Goal: Task Accomplishment & Management: Manage account settings

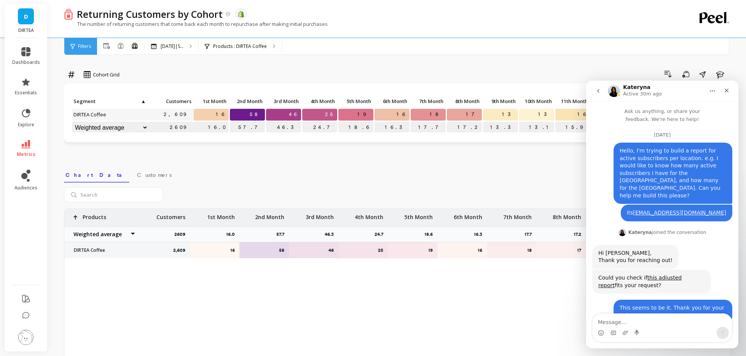
scroll to position [1, 0]
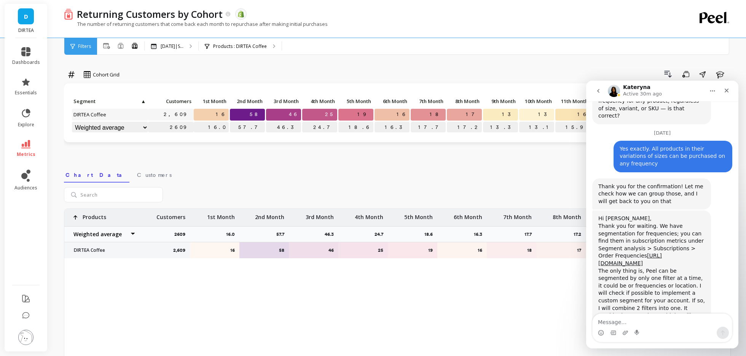
click at [614, 320] on textarea "Message…" at bounding box center [661, 320] width 139 height 13
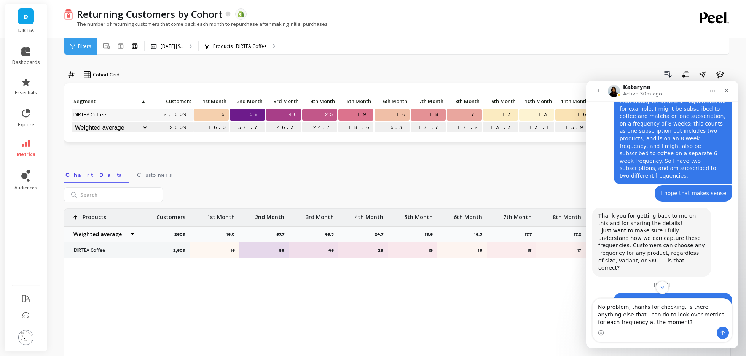
scroll to position [4265, 0]
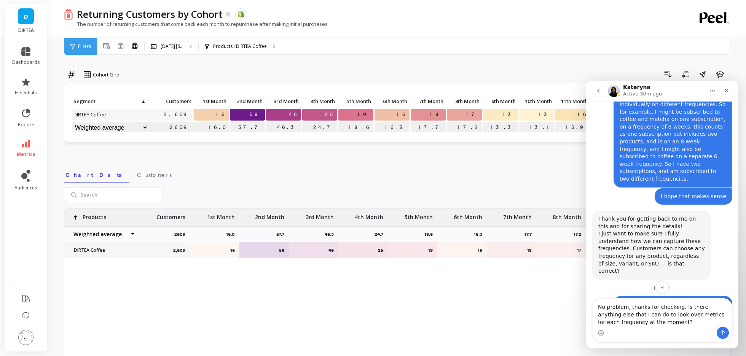
click at [30, 140] on link "metrics" at bounding box center [26, 148] width 28 height 17
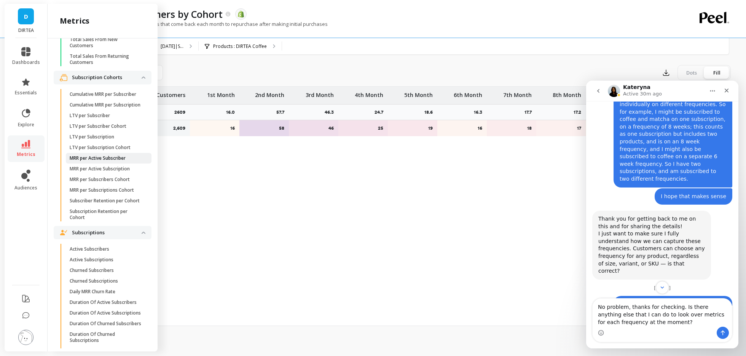
scroll to position [1810, 0]
click at [105, 248] on p "Active Subscribers" at bounding box center [90, 249] width 40 height 6
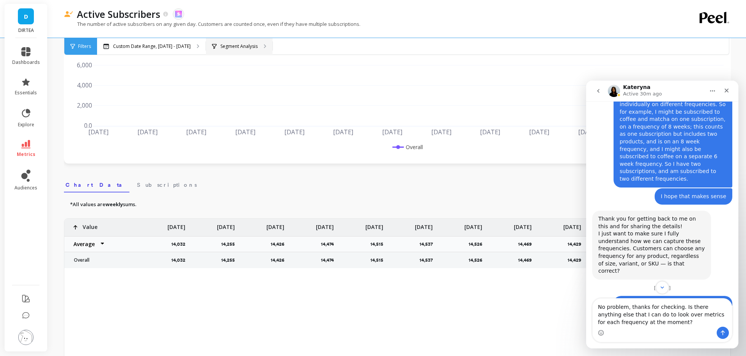
click at [239, 46] on p "Segment Analysis" at bounding box center [238, 46] width 37 height 6
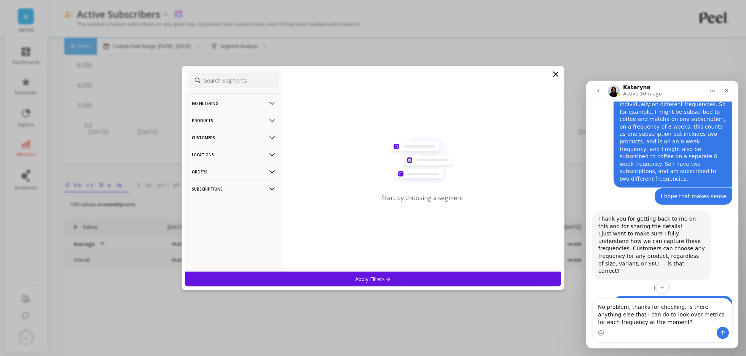
click at [271, 188] on icon at bounding box center [272, 189] width 8 height 8
click at [231, 218] on p "Order Frequency" at bounding box center [212, 216] width 39 height 7
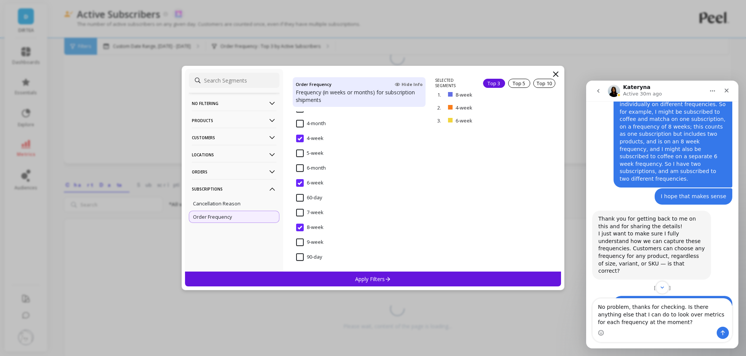
scroll to position [389, 0]
click at [362, 283] on div "Apply Filters" at bounding box center [373, 279] width 376 height 15
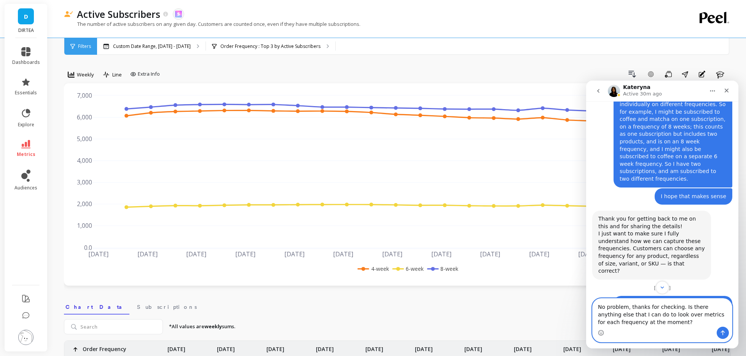
click at [675, 322] on textarea "No problem, thanks for checking. Is there anything else that I can do to look o…" at bounding box center [661, 313] width 139 height 28
click at [471, 75] on div "Drill Down Add Goal Save Share Annotations Learn" at bounding box center [447, 74] width 568 height 12
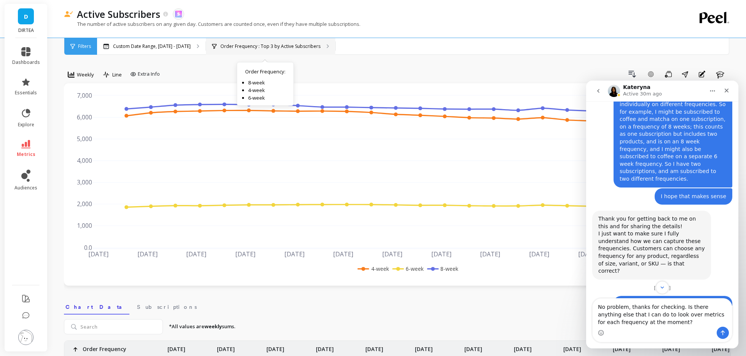
click at [254, 49] on p "Order Frequency : Top 3 by Active Subscribers" at bounding box center [270, 46] width 100 height 6
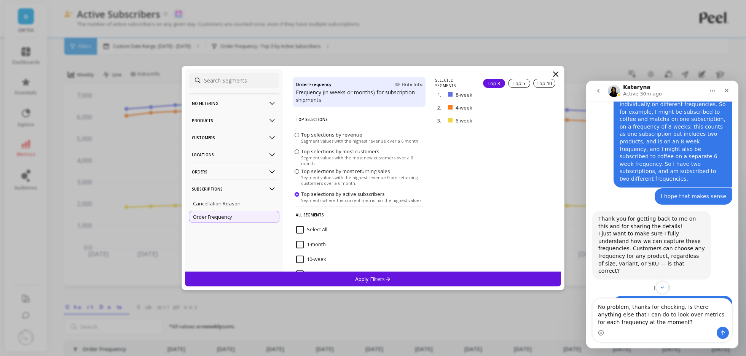
click at [274, 154] on icon at bounding box center [272, 155] width 8 height 8
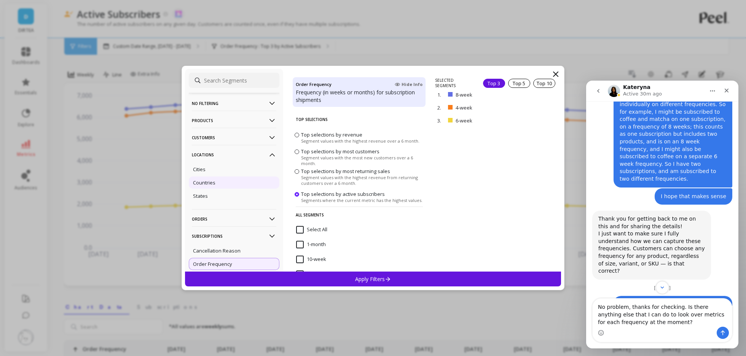
click at [211, 183] on p "Countries" at bounding box center [204, 182] width 22 height 7
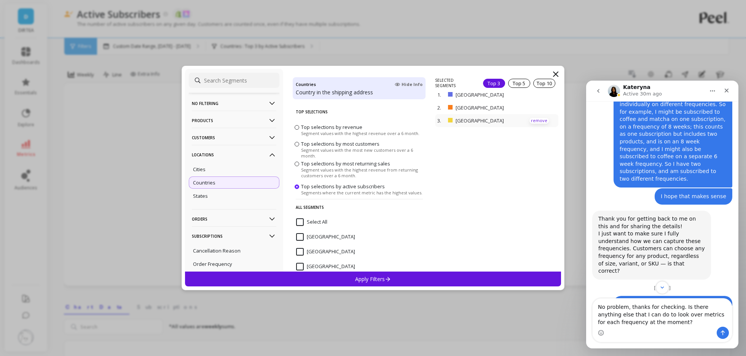
click at [539, 118] on p "remove" at bounding box center [538, 121] width 19 height 6
click at [397, 278] on div "Apply Filters" at bounding box center [373, 279] width 376 height 15
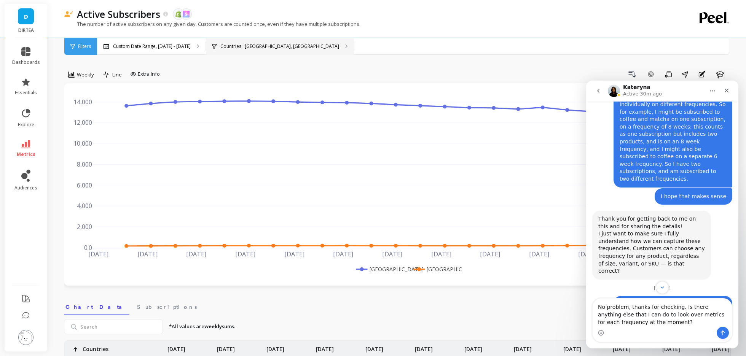
click at [262, 50] on div "Countries : [GEOGRAPHIC_DATA], [GEOGRAPHIC_DATA]" at bounding box center [280, 46] width 148 height 17
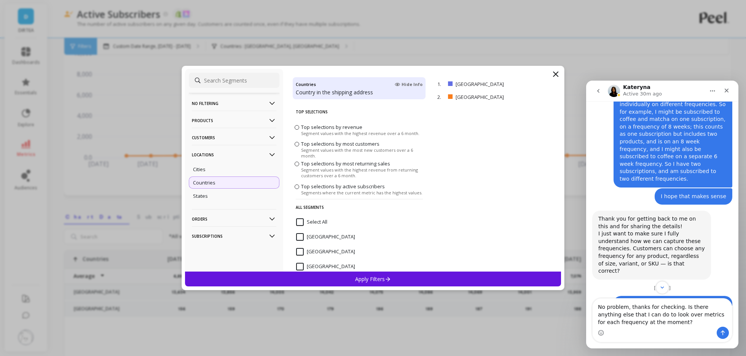
scroll to position [93, 0]
click at [270, 234] on icon at bounding box center [272, 236] width 8 height 8
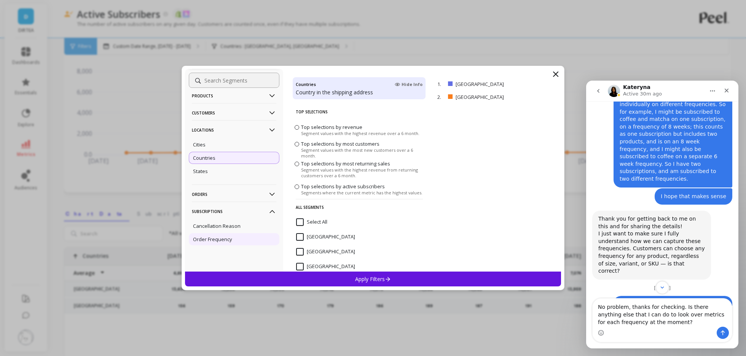
click at [237, 242] on div "Order Frequency" at bounding box center [234, 239] width 91 height 12
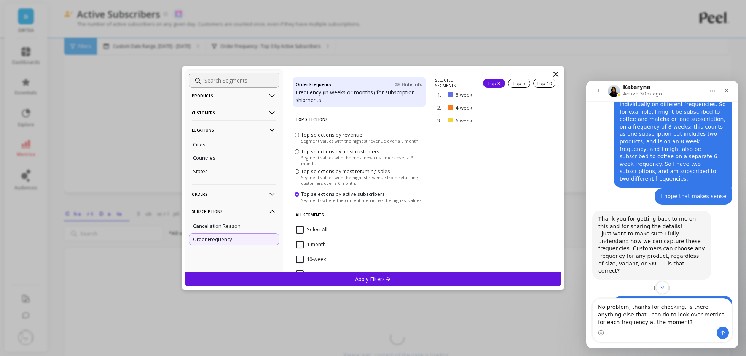
click at [393, 277] on div "Apply Filters" at bounding box center [373, 279] width 376 height 15
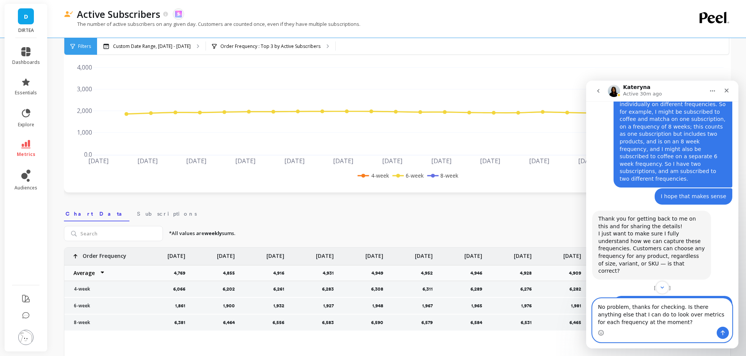
drag, startPoint x: 680, startPoint y: 307, endPoint x: 685, endPoint y: 328, distance: 21.4
click at [685, 328] on div "No problem, thanks for checking. Is there anything else that I can do to look o…" at bounding box center [661, 320] width 139 height 43
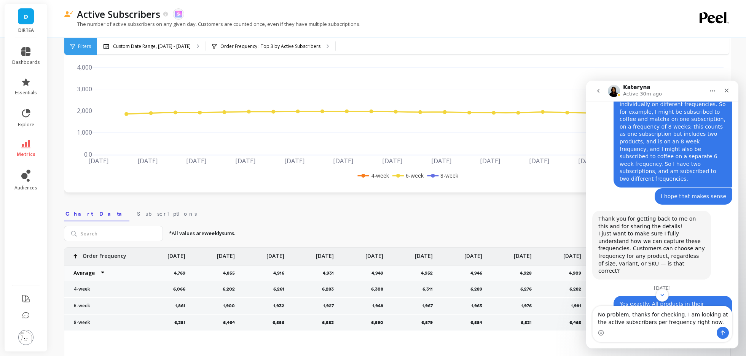
click at [26, 148] on icon at bounding box center [25, 144] width 9 height 8
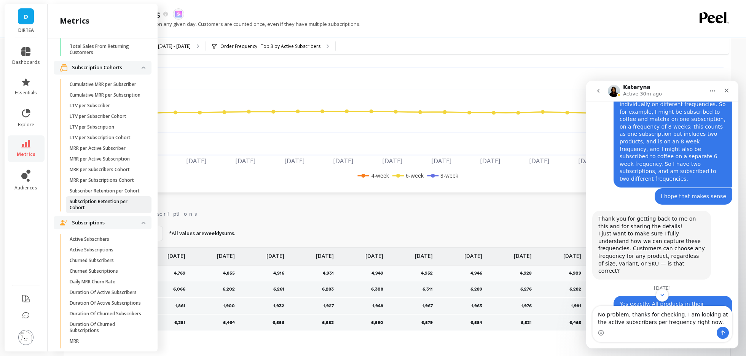
scroll to position [1820, 0]
click at [104, 258] on p "Churned Subscribers" at bounding box center [92, 259] width 44 height 6
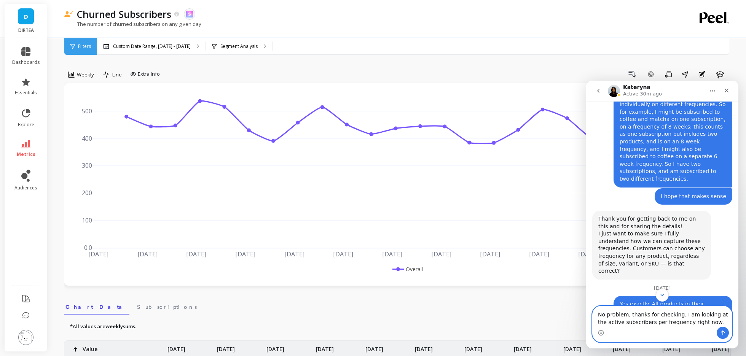
drag, startPoint x: 681, startPoint y: 316, endPoint x: 729, endPoint y: 323, distance: 48.4
click at [729, 323] on textarea "No problem, thanks for checking. I am looking at the active subscribers per fre…" at bounding box center [661, 316] width 139 height 21
type textarea "No problem, thanks for checking. Will that mean that I can filter by both the p…"
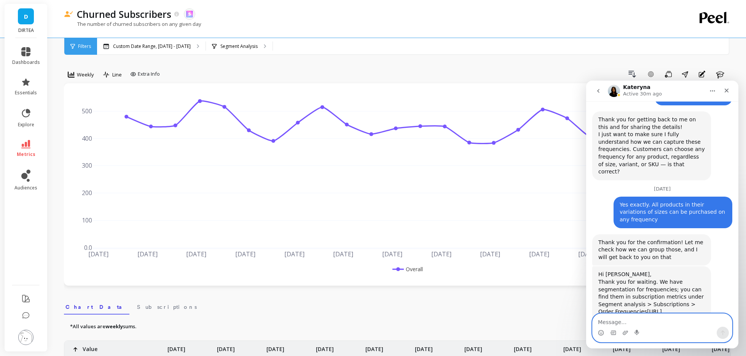
scroll to position [4465, 0]
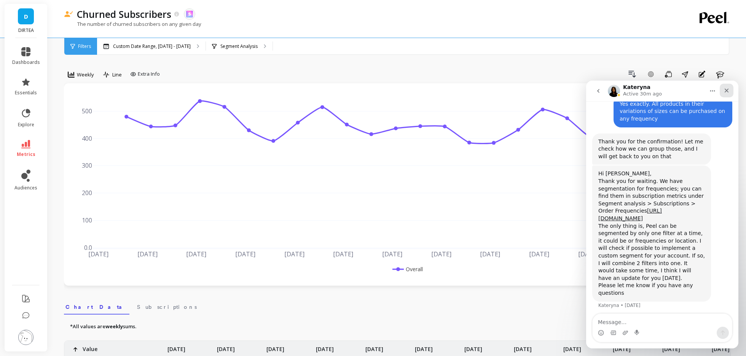
click at [724, 92] on icon "Close" at bounding box center [726, 90] width 6 height 6
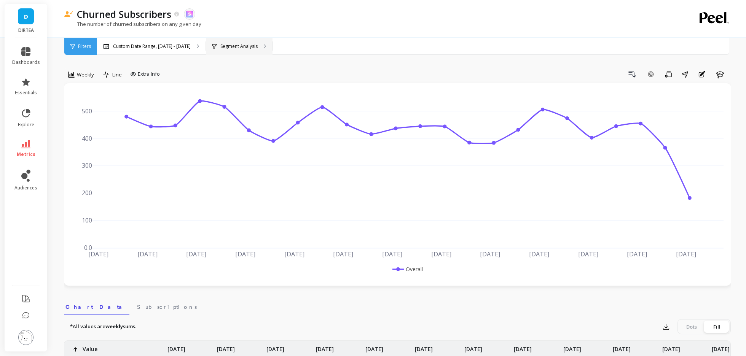
click at [240, 51] on div "Segment Analysis" at bounding box center [239, 46] width 67 height 17
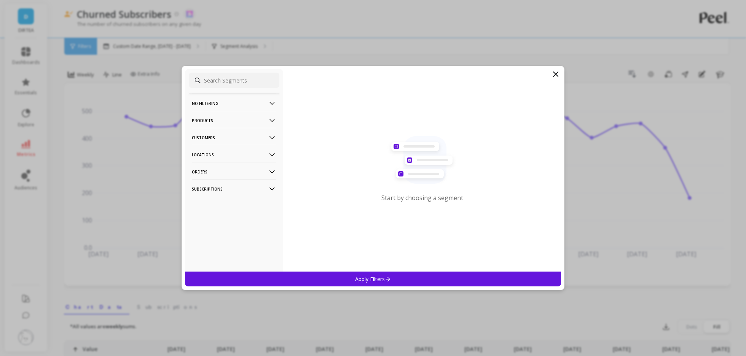
click at [266, 187] on p "Subscriptions" at bounding box center [234, 188] width 84 height 19
click at [239, 216] on div "Order Frequency" at bounding box center [234, 217] width 91 height 12
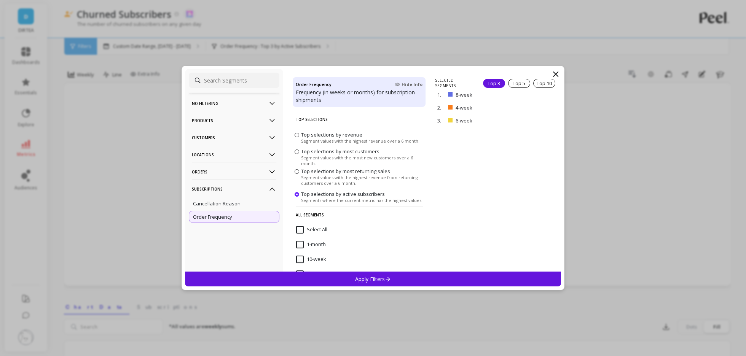
click at [381, 281] on p "Apply Filters" at bounding box center [373, 278] width 36 height 7
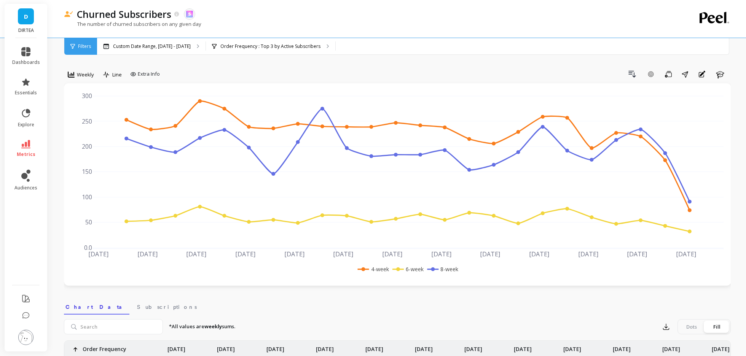
scroll to position [4495, 0]
click at [377, 301] on nav "Chart Data Subscriptions" at bounding box center [397, 305] width 666 height 17
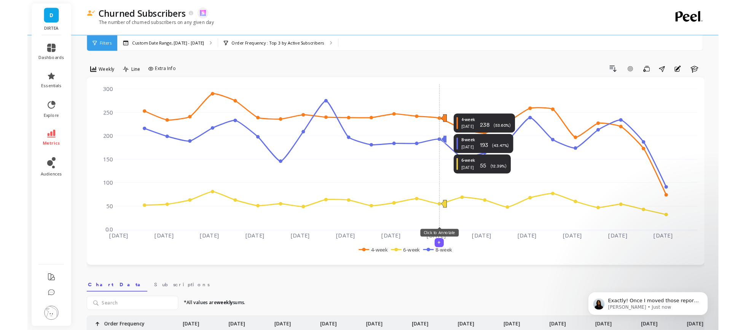
scroll to position [4503, 0]
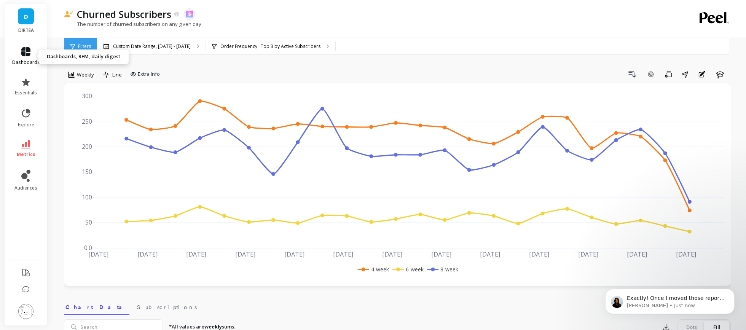
click at [25, 62] on span "dashboards" at bounding box center [26, 62] width 28 height 6
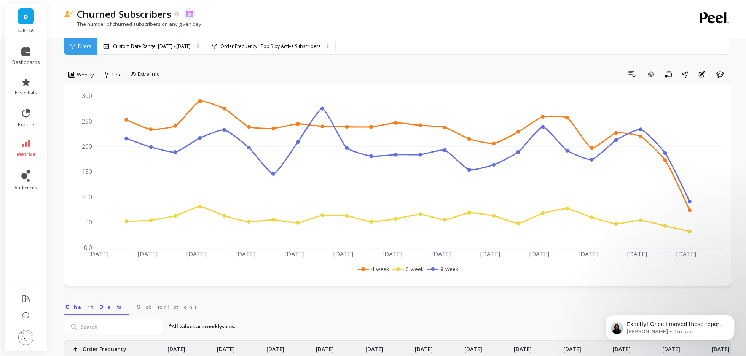
click at [382, 278] on div "[DATE] Apr [DATE] [DATE] May [DATE] [DATE] Jun [DATE] [DATE] [DATE] Aug [DATE] …" at bounding box center [397, 184] width 667 height 202
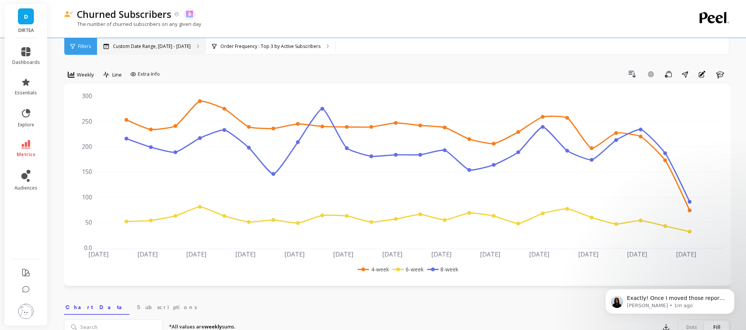
click at [184, 46] on p "Custom Date Range, [DATE] - [DATE]" at bounding box center [152, 46] width 78 height 6
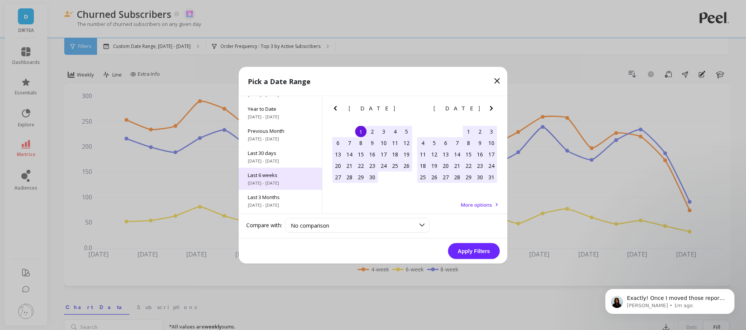
click at [277, 178] on div "Last 6 weeks [DATE] - [DATE]" at bounding box center [280, 178] width 83 height 22
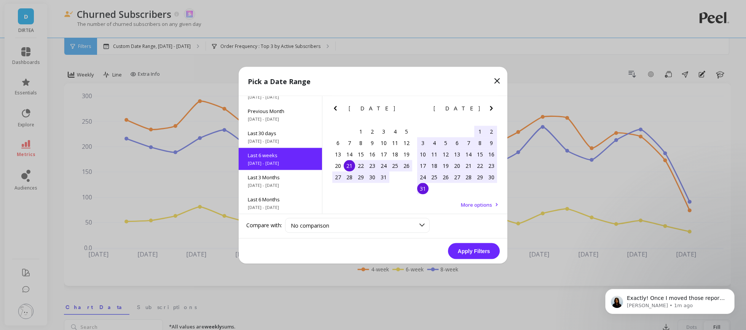
scroll to position [40, 0]
click at [470, 250] on button "Apply Filters" at bounding box center [474, 251] width 52 height 16
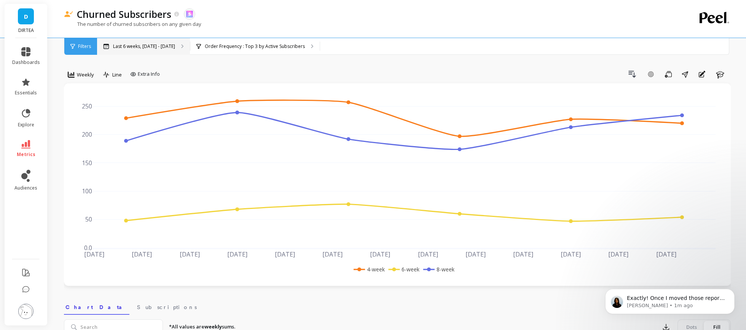
click at [164, 47] on p "Last 6 weeks, [DATE] - [DATE]" at bounding box center [144, 46] width 62 height 6
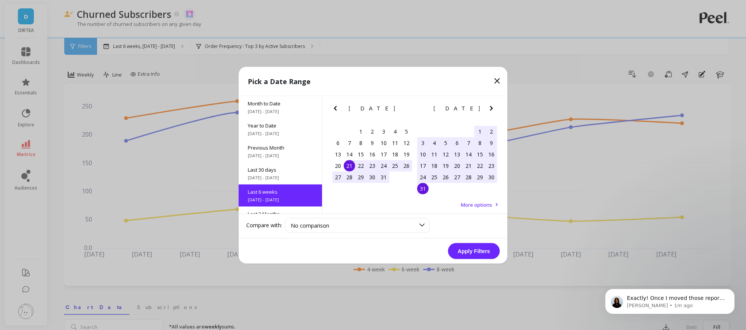
scroll to position [40, 0]
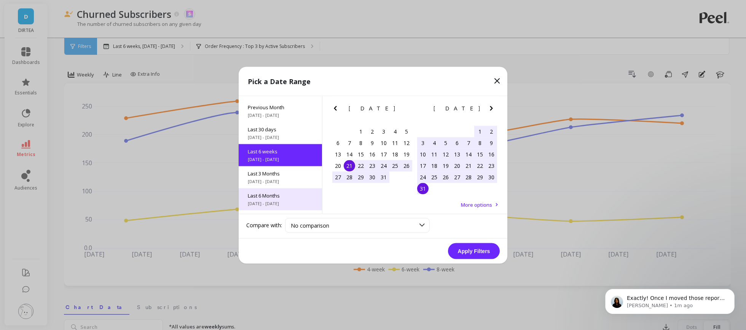
click at [280, 196] on span "Last 6 Months" at bounding box center [280, 195] width 65 height 7
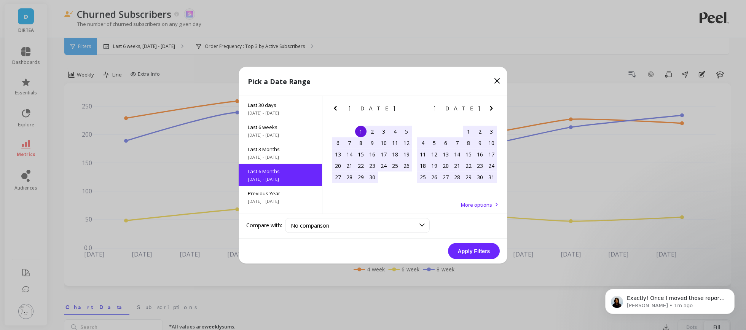
scroll to position [84, 0]
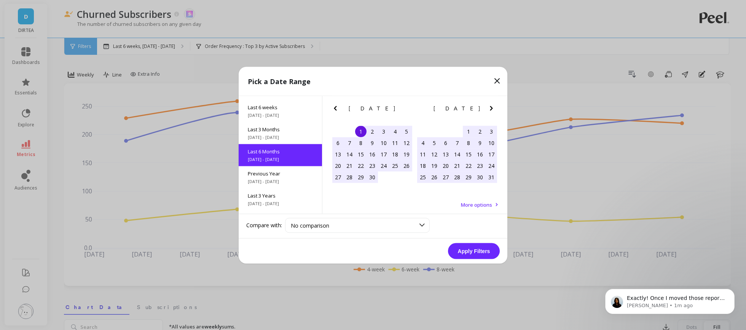
click at [495, 251] on button "Apply Filters" at bounding box center [474, 251] width 52 height 16
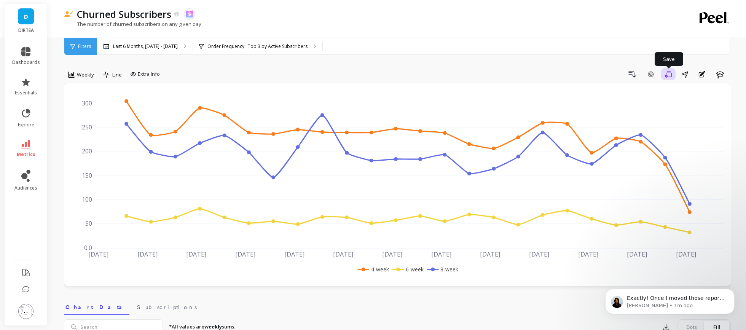
click at [673, 75] on button "Save" at bounding box center [668, 74] width 14 height 12
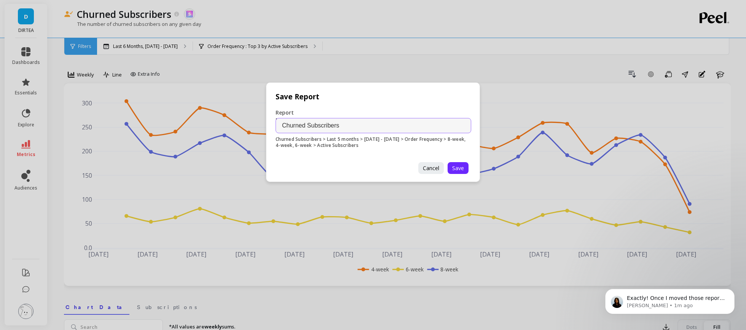
click at [383, 126] on input "Churned Subscribers" at bounding box center [373, 125] width 196 height 15
type input "Churned Subscribers by Frequency"
click at [461, 165] on span "Save" at bounding box center [458, 167] width 12 height 7
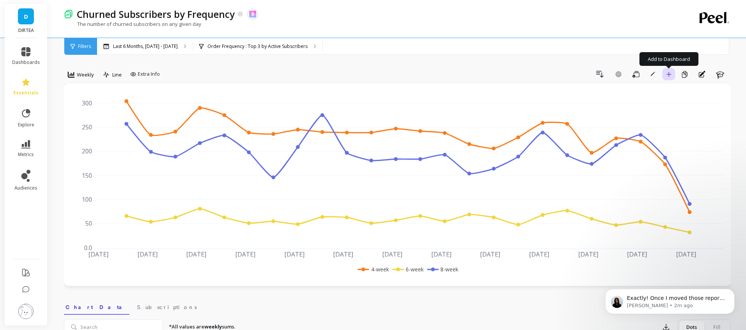
click at [666, 76] on icon "button" at bounding box center [668, 74] width 5 height 5
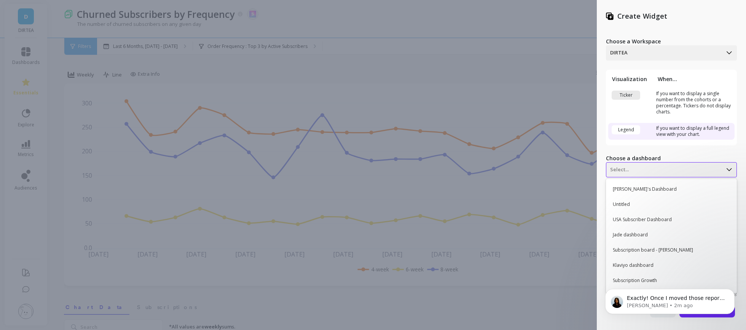
click at [662, 164] on div "Select..." at bounding box center [664, 170] width 116 height 12
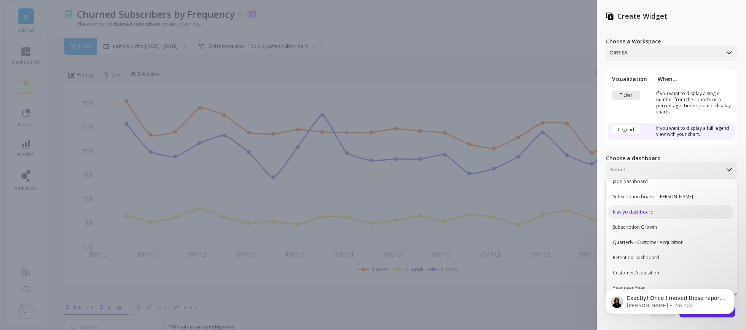
scroll to position [58, 0]
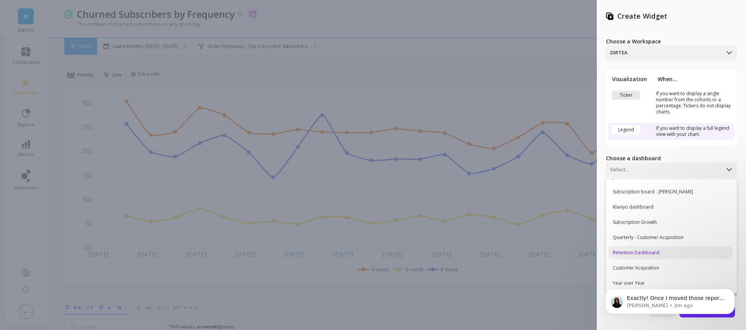
click at [658, 251] on div "Retention Dashboard" at bounding box center [670, 252] width 124 height 13
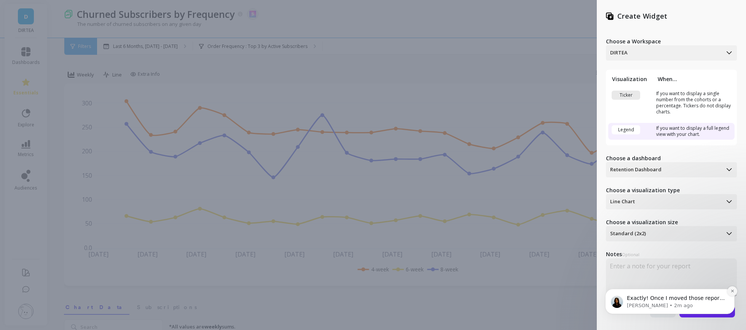
click at [734, 292] on icon "Dismiss notification" at bounding box center [732, 291] width 4 height 4
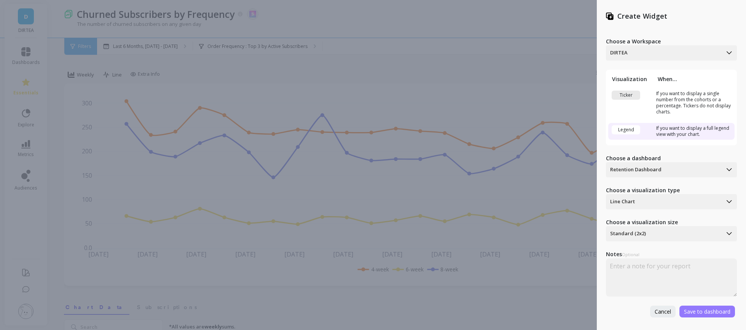
click at [724, 314] on button "Save to dashboard" at bounding box center [707, 311] width 56 height 12
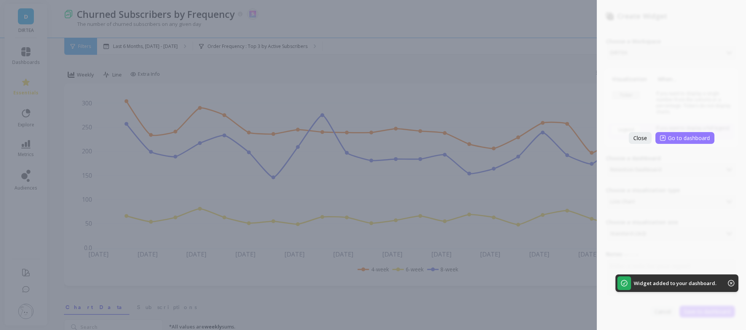
click at [678, 141] on span "Go to dashboard" at bounding box center [689, 137] width 42 height 7
